Goal: Task Accomplishment & Management: Manage account settings

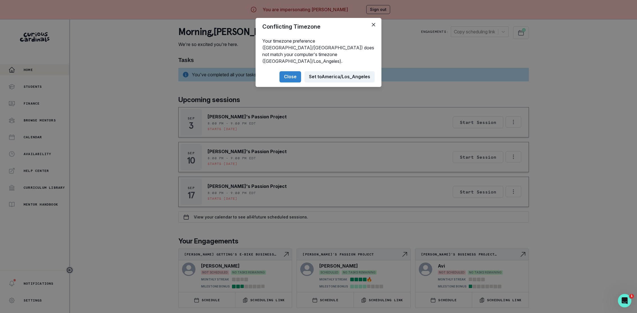
click at [334, 71] on button "Set to [GEOGRAPHIC_DATA]/Los_Angeles" at bounding box center [340, 76] width 70 height 11
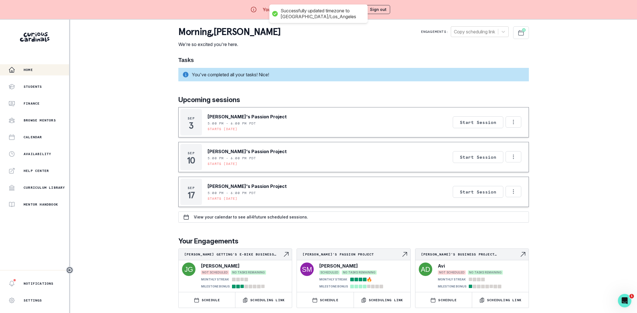
scroll to position [19, 0]
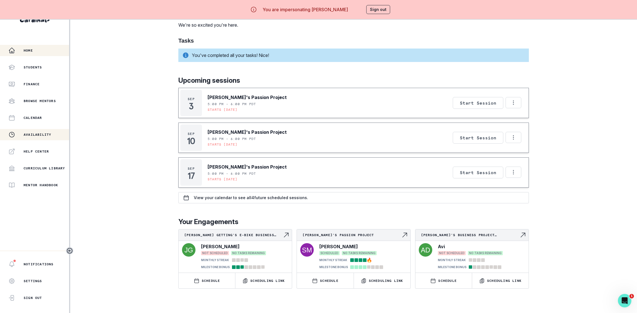
click at [37, 133] on p "Availability" at bounding box center [38, 135] width 28 height 4
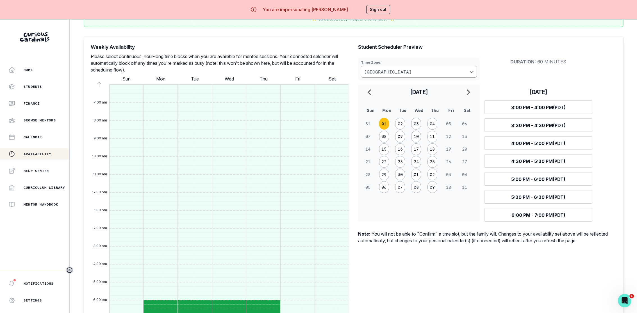
scroll to position [132, 0]
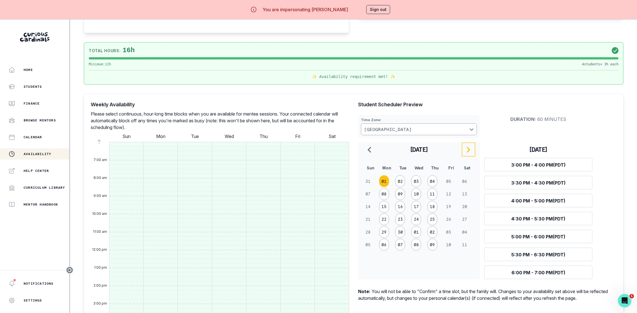
click at [469, 151] on icon "navigate to next month" at bounding box center [468, 150] width 7 height 7
click at [370, 150] on icon "navigate to previous month" at bounding box center [369, 150] width 7 height 7
click at [344, 97] on div "Weekly Availability Please select continuous, hour-long time blocks when you ar…" at bounding box center [354, 306] width 540 height 424
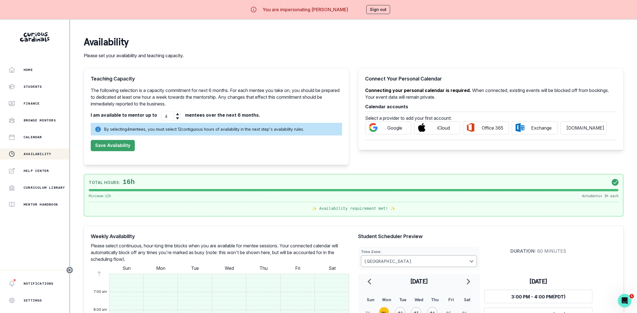
click at [383, 6] on button "Sign out" at bounding box center [378, 9] width 24 height 9
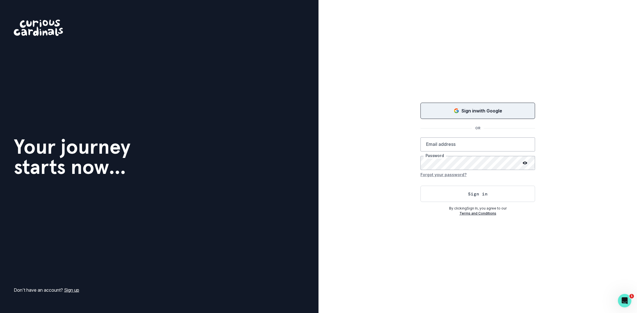
click at [480, 110] on p "Sign in with Google" at bounding box center [482, 111] width 41 height 7
